Goal: Information Seeking & Learning: Learn about a topic

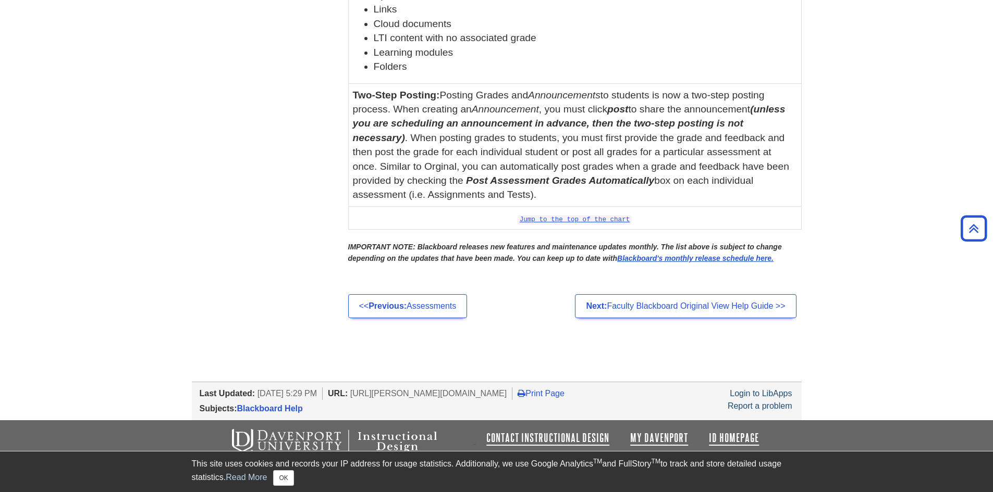
scroll to position [3967, 0]
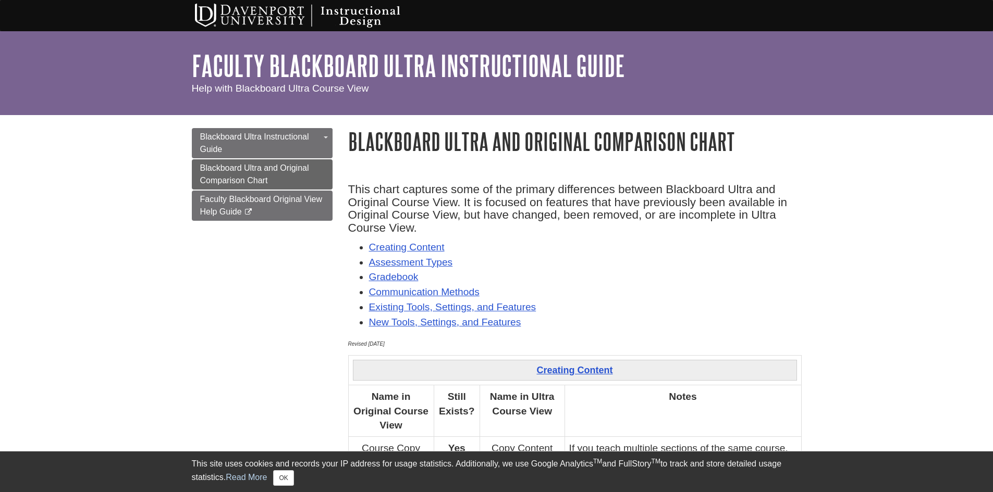
scroll to position [792, 0]
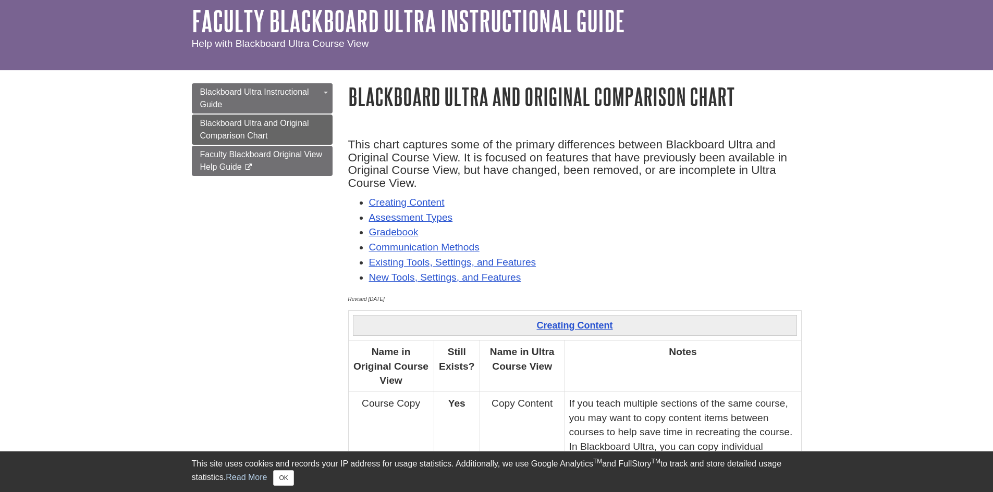
scroll to position [104, 0]
